Goal: Information Seeking & Learning: Understand process/instructions

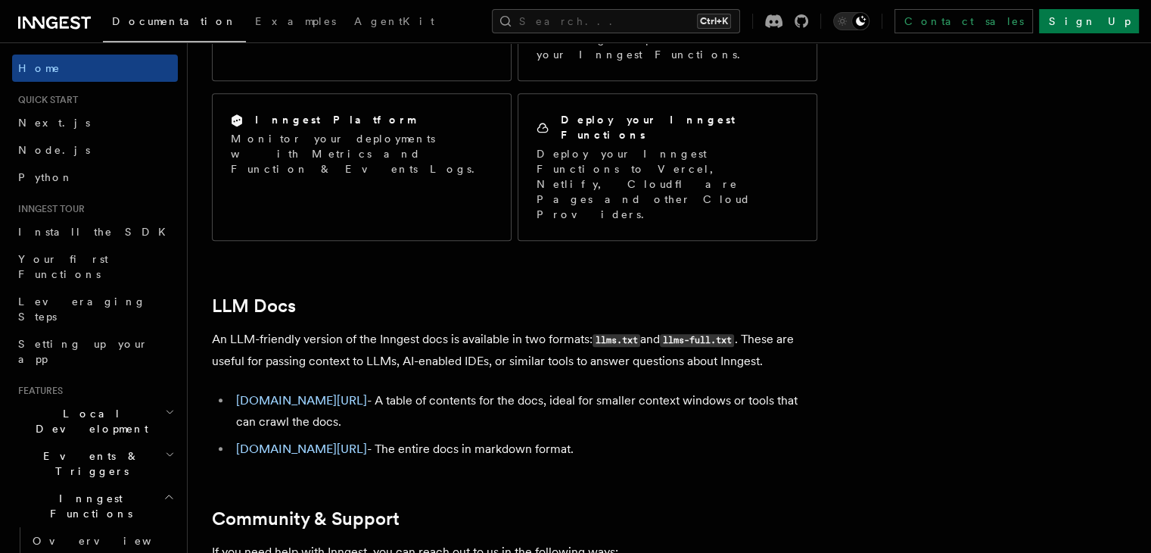
scroll to position [1377, 0]
click at [79, 143] on link "Node.js" at bounding box center [95, 149] width 166 height 27
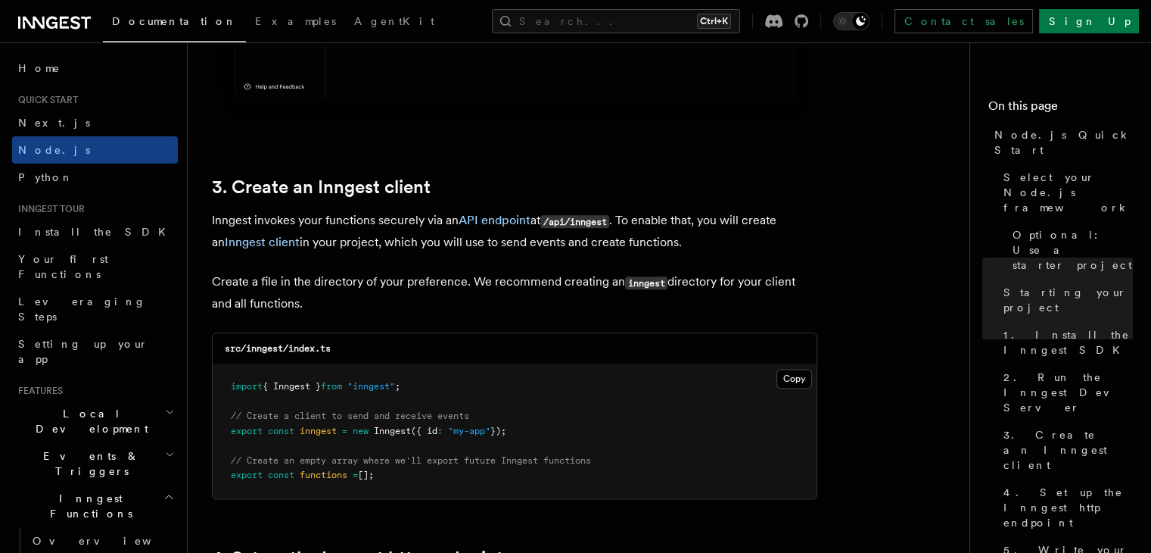
scroll to position [1813, 0]
drag, startPoint x: 433, startPoint y: 489, endPoint x: 219, endPoint y: 374, distance: 243.2
click at [219, 374] on pre "import { Inngest } from "inngest" ; // Create a client to send and receive even…" at bounding box center [515, 432] width 604 height 134
copy code "import { Inngest } from "inngest" ; // Create a client to send and receive even…"
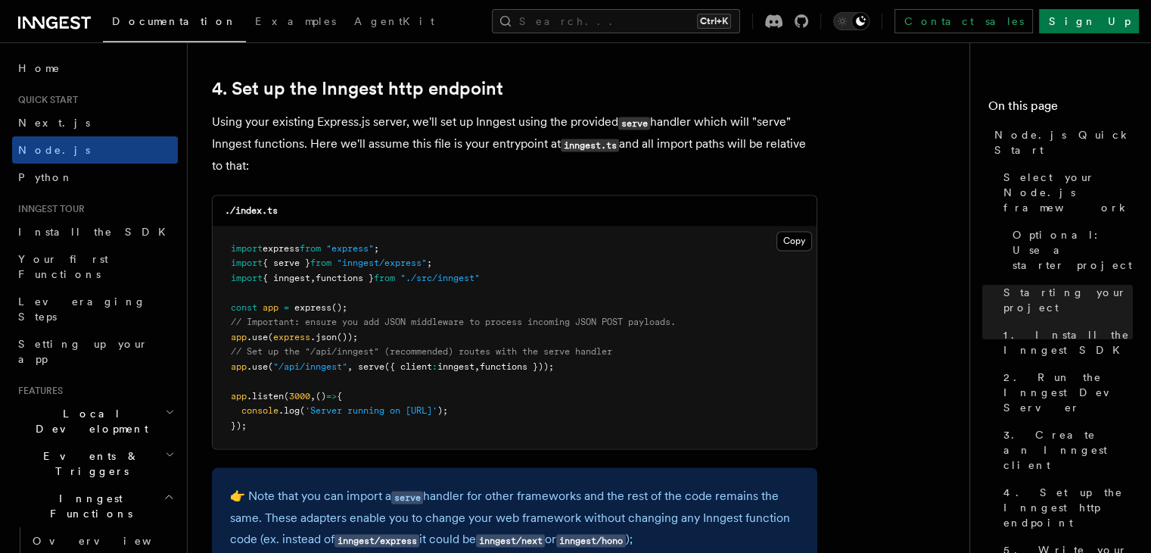
scroll to position [2285, 0]
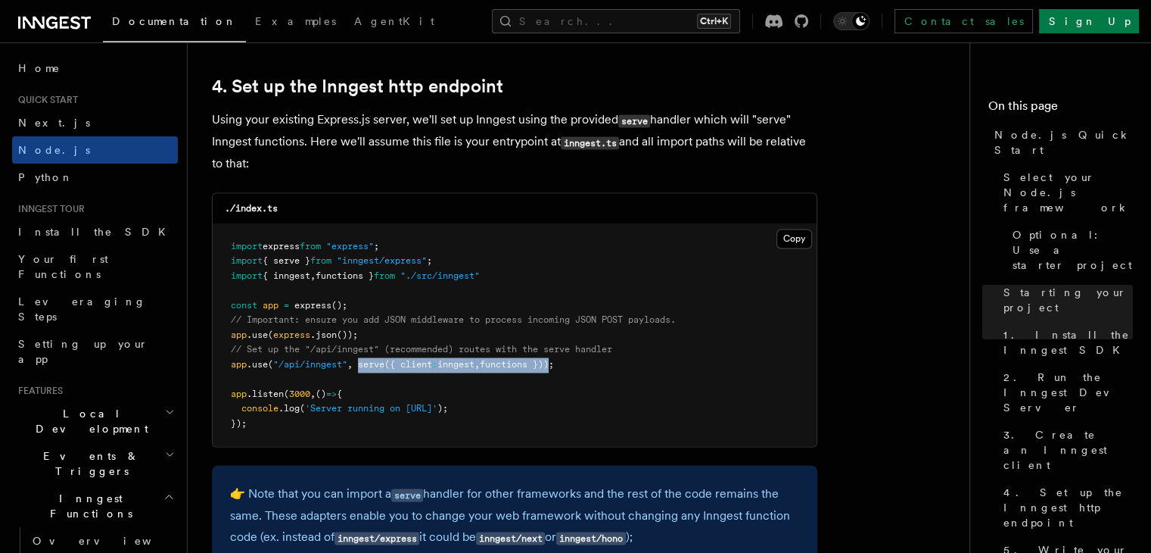
drag, startPoint x: 360, startPoint y: 365, endPoint x: 561, endPoint y: 366, distance: 200.6
click at [554, 366] on span "app .use ( "/api/inngest" , serve ({ client : inngest , functions }));" at bounding box center [392, 364] width 323 height 11
copy span "serve ({ client : inngest , functions })"
click at [675, 399] on pre "import express from "express" ; import { serve } from "inngest/express" ; impor…" at bounding box center [515, 335] width 604 height 223
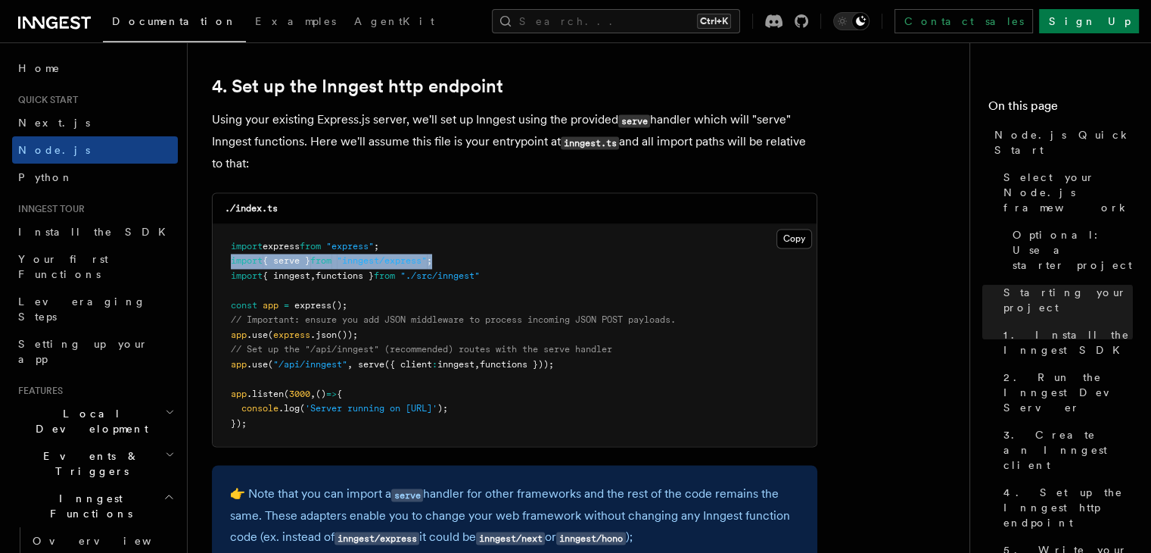
drag, startPoint x: 452, startPoint y: 258, endPoint x: 221, endPoint y: 255, distance: 230.9
click at [221, 255] on pre "import express from "express" ; import { serve } from "inngest/express" ; impor…" at bounding box center [515, 335] width 604 height 223
copy span "import { serve } from "inngest/express" ;"
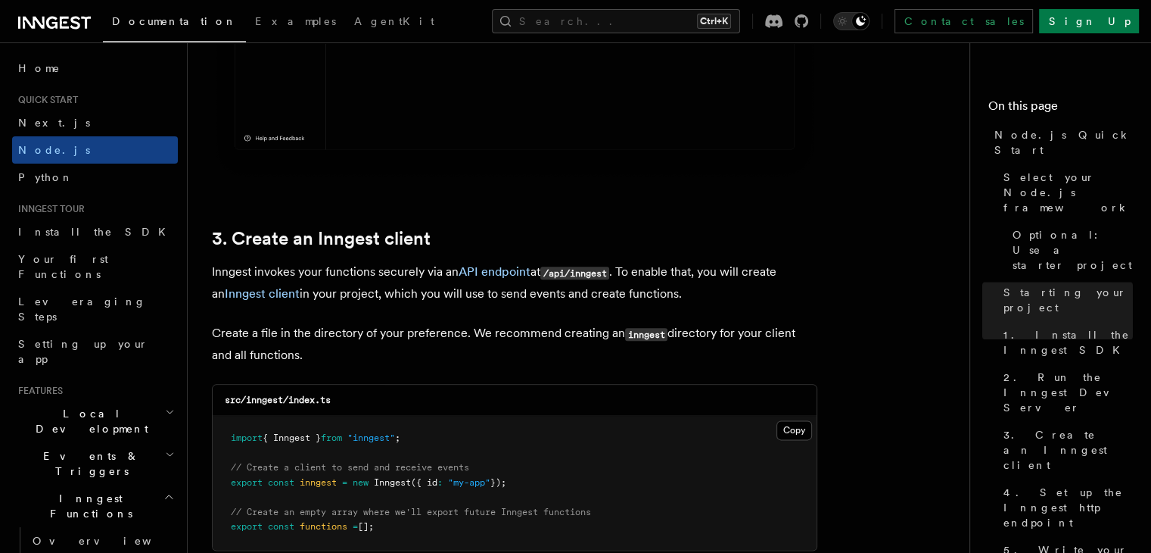
scroll to position [1762, 0]
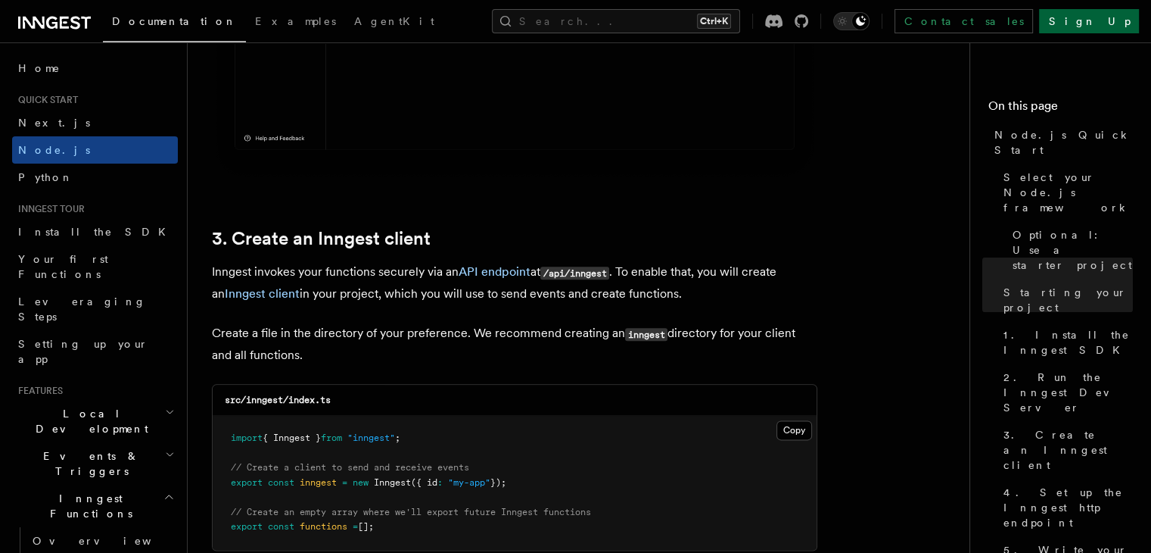
click at [1093, 22] on link "Sign Up" at bounding box center [1089, 21] width 100 height 24
